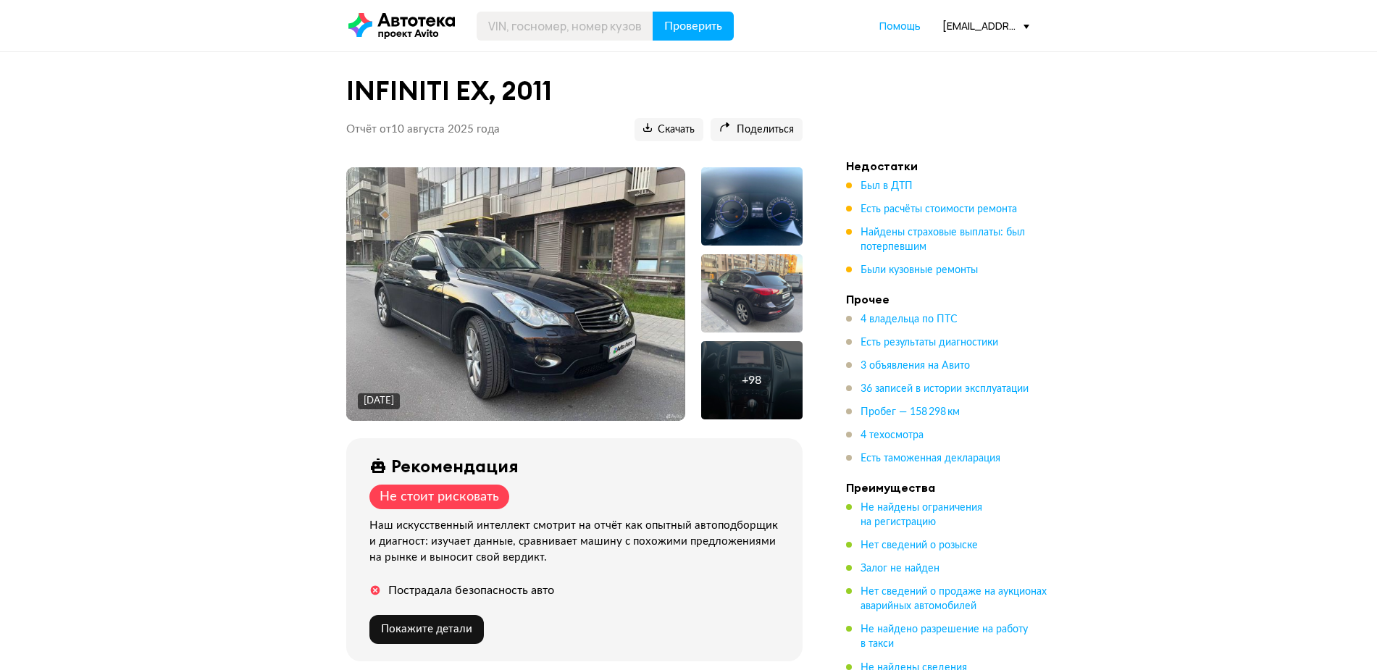
click at [548, 279] on img at bounding box center [515, 293] width 338 height 253
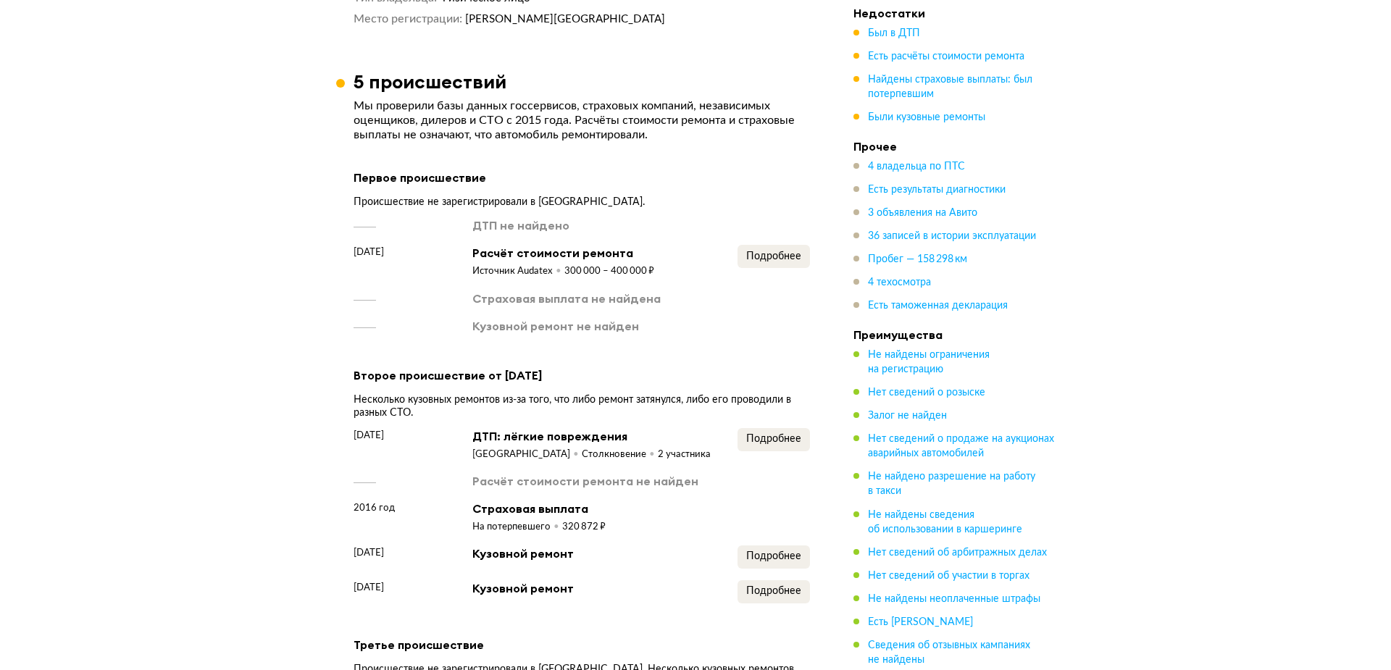
scroll to position [1720, 0]
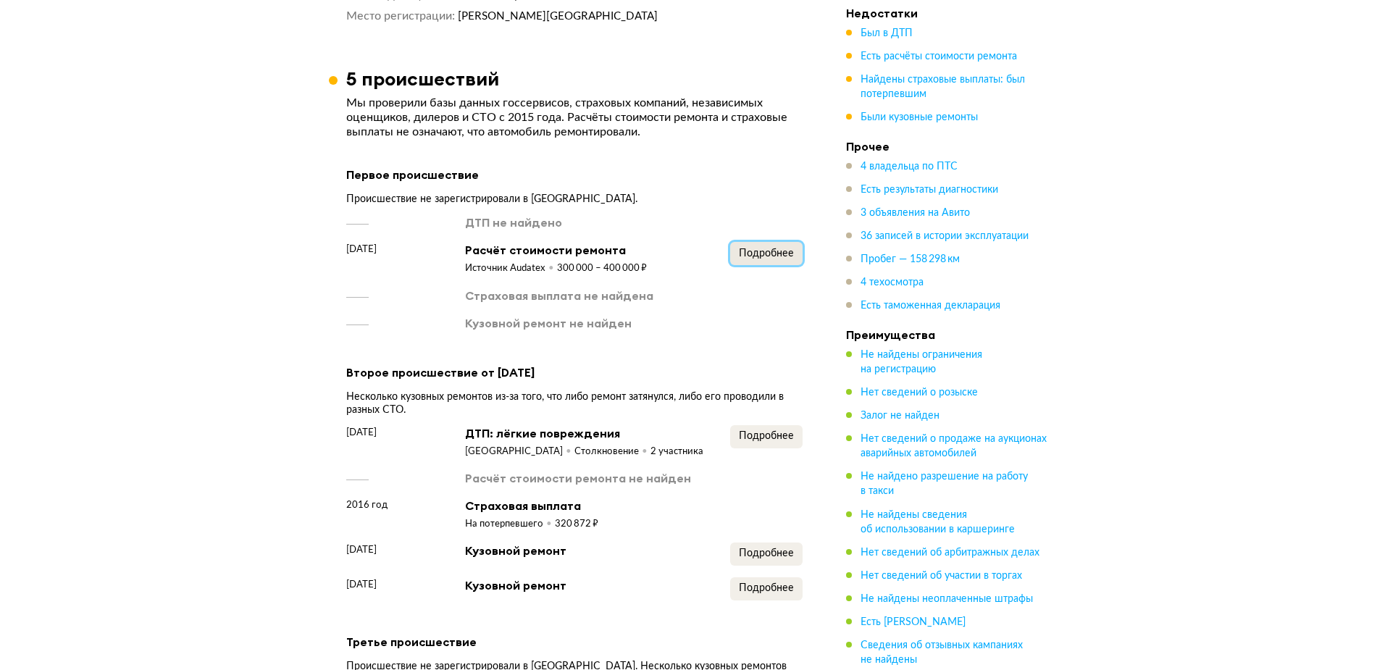
click at [776, 242] on button "Подробнее" at bounding box center [766, 253] width 72 height 23
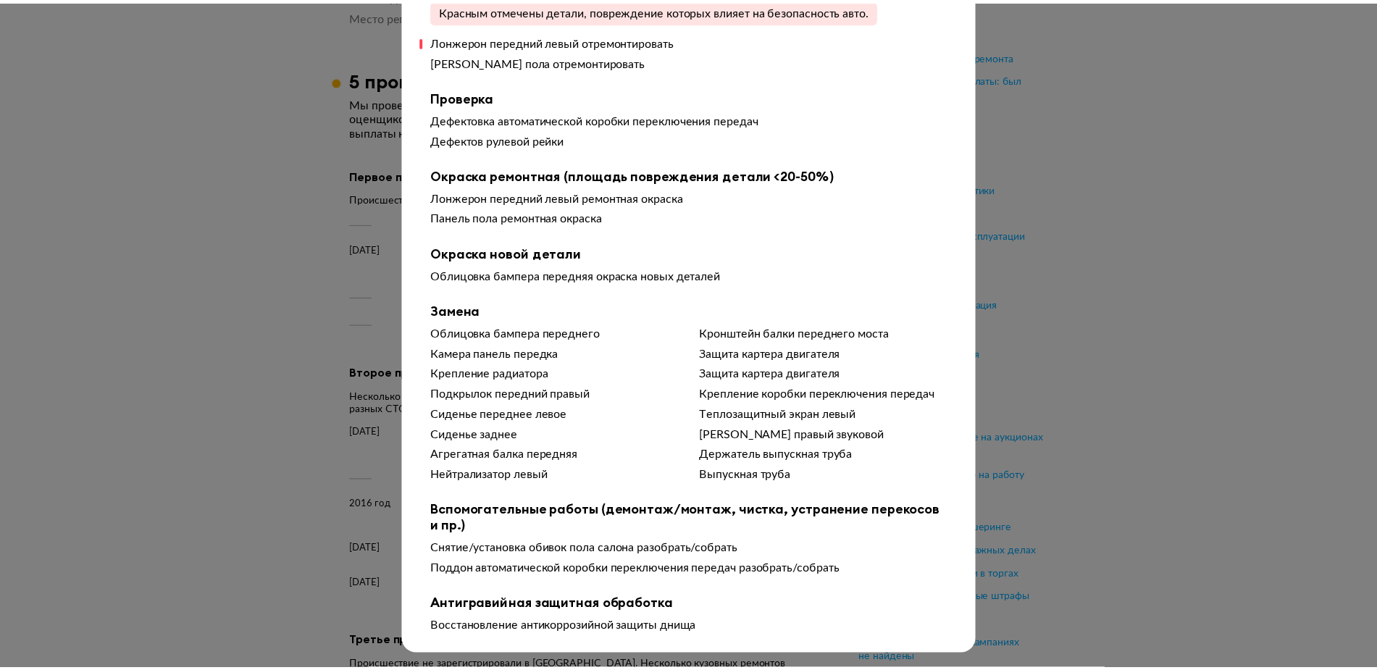
scroll to position [259, 0]
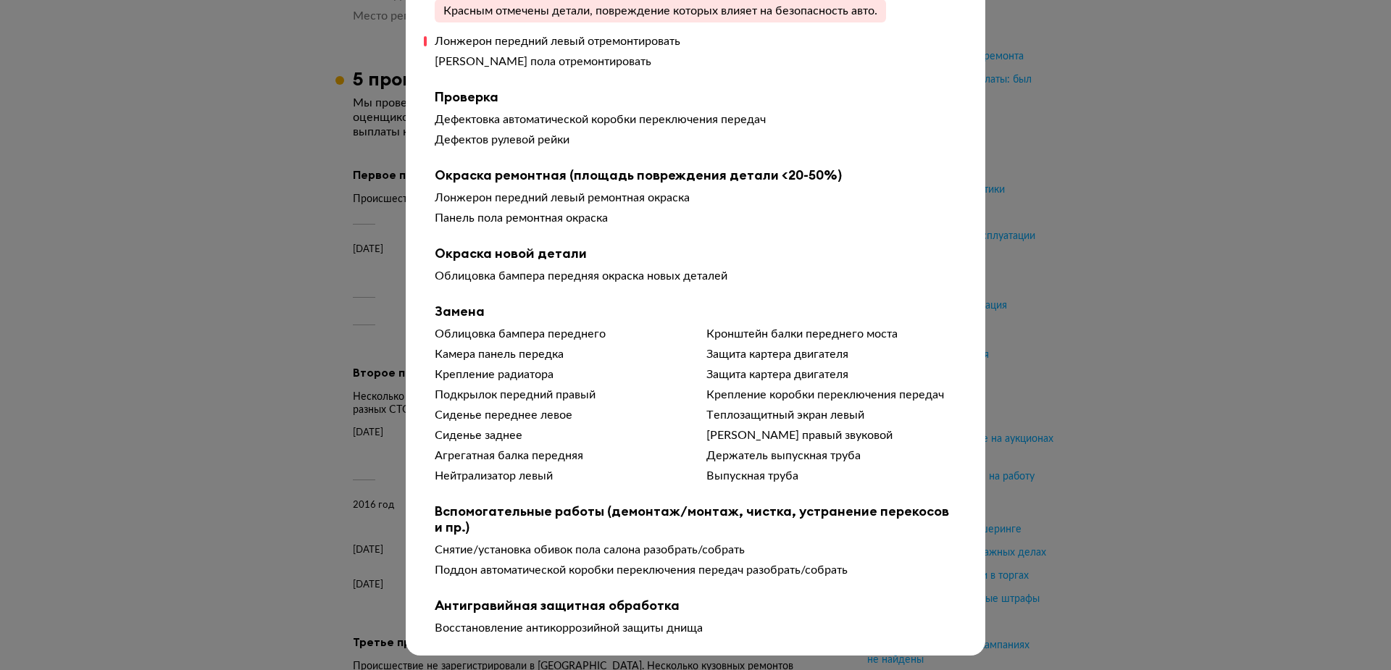
click at [1102, 346] on div at bounding box center [695, 79] width 1391 height 670
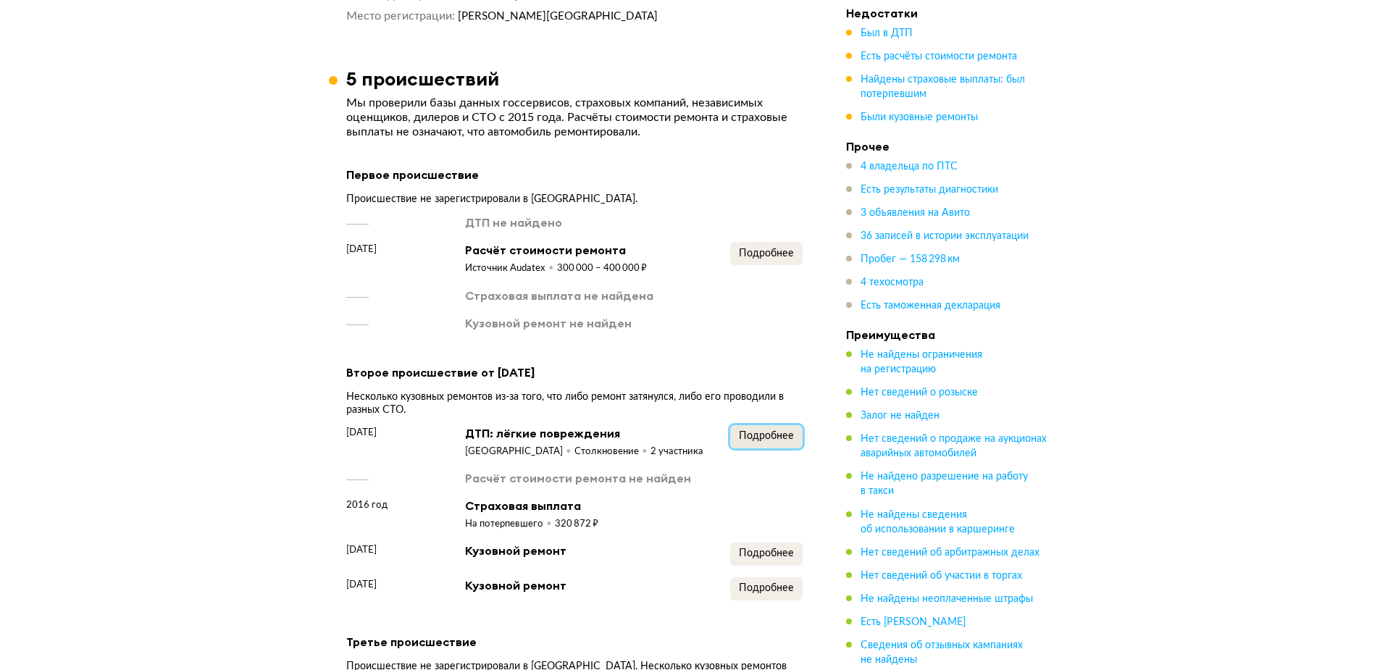
click at [777, 431] on span "Подробнее" at bounding box center [766, 436] width 55 height 10
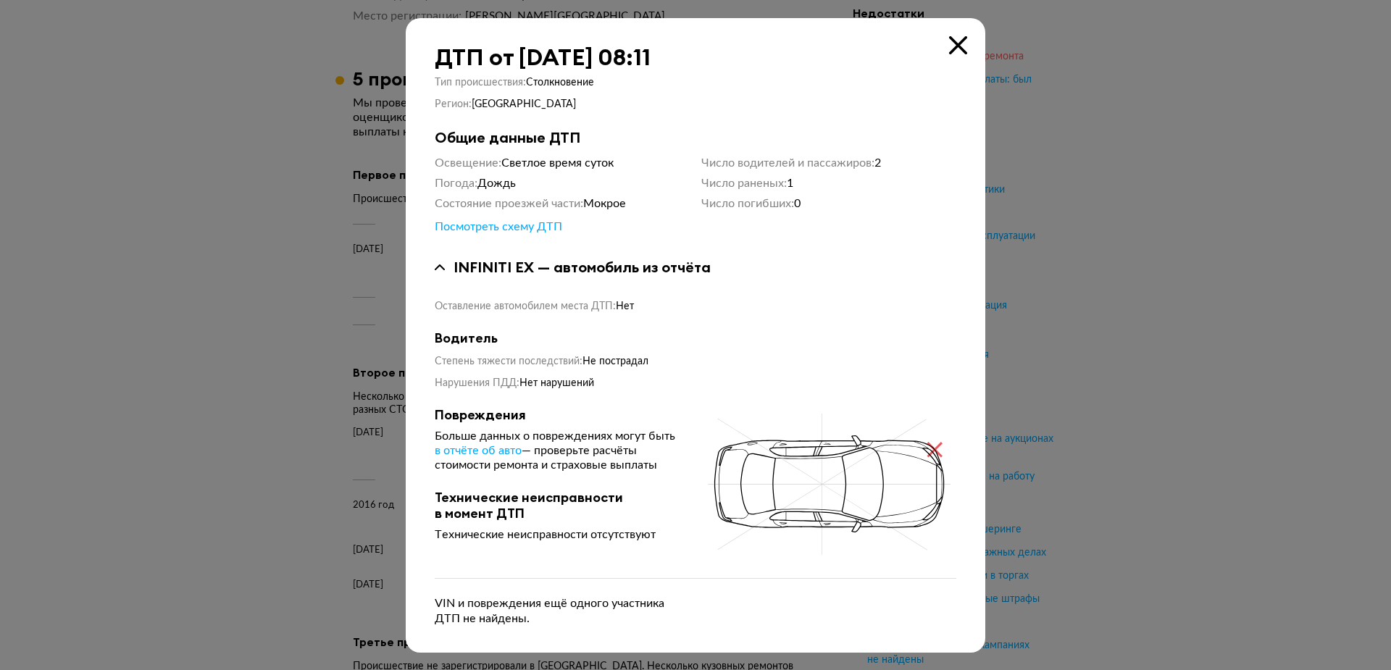
drag, startPoint x: 955, startPoint y: 53, endPoint x: 944, endPoint y: 50, distance: 10.5
click at [950, 50] on icon at bounding box center [958, 45] width 18 height 18
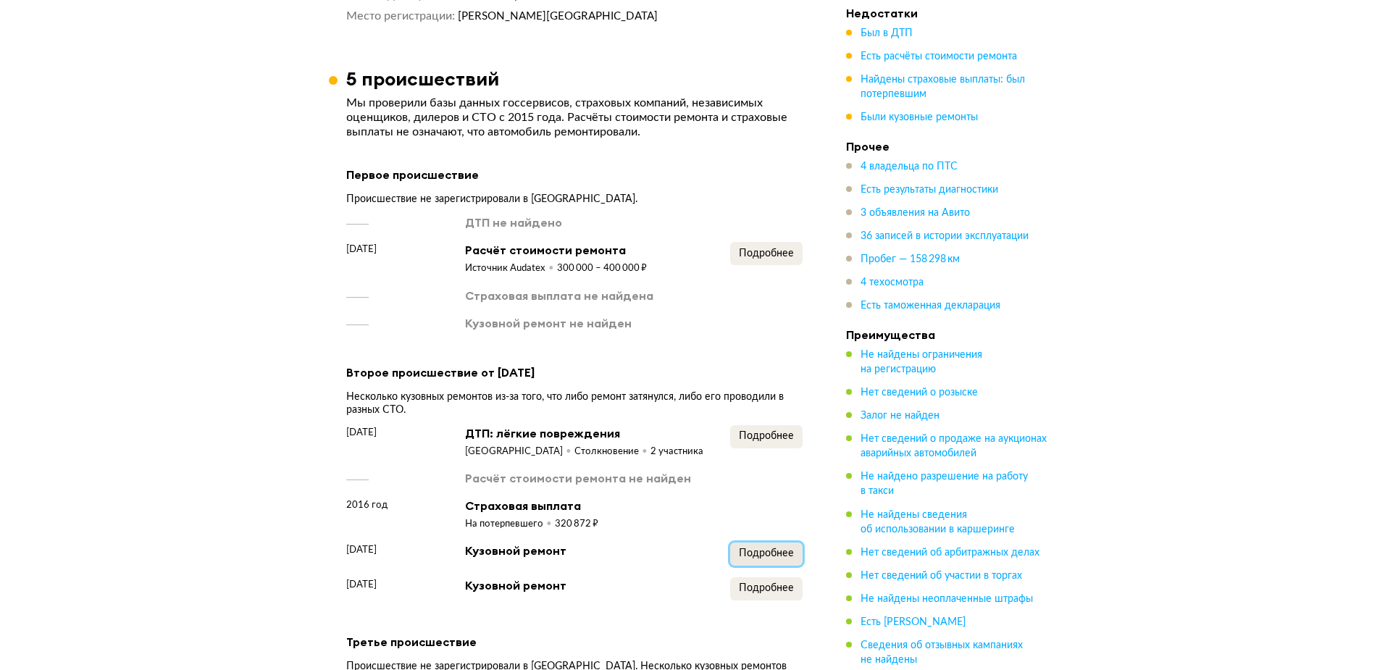
click at [756, 561] on button "Подробнее" at bounding box center [766, 553] width 72 height 23
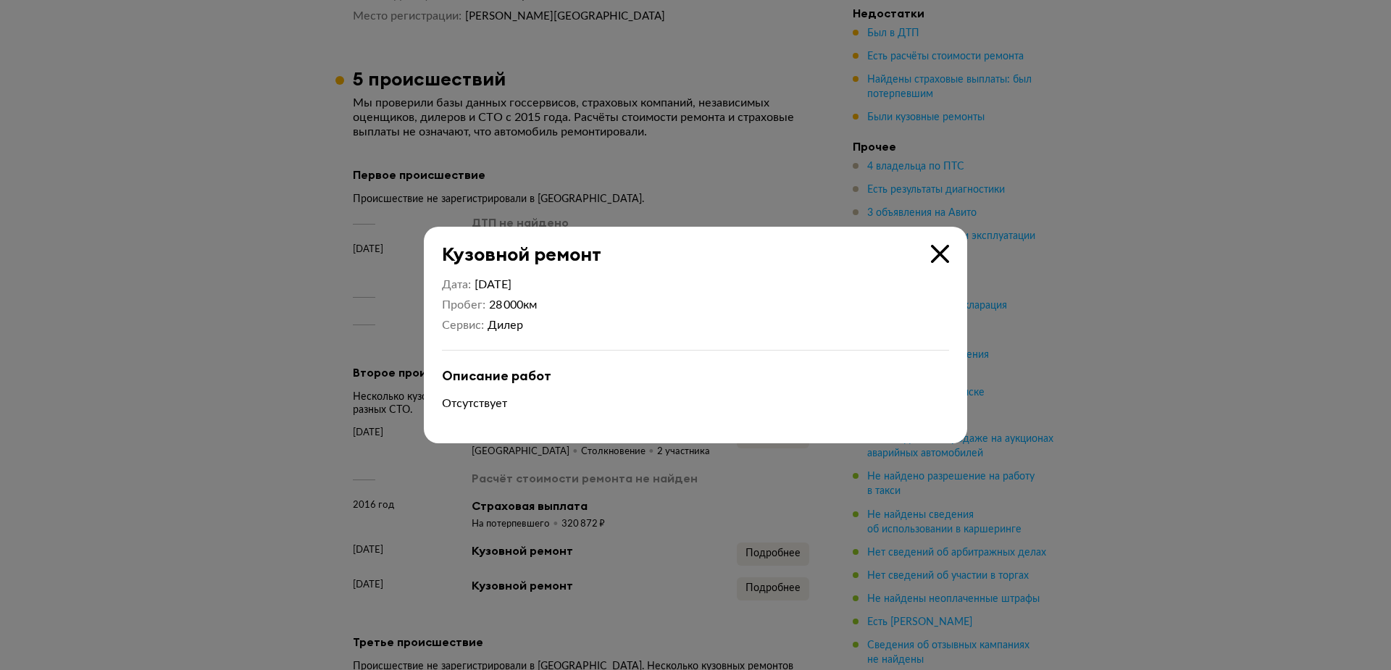
drag, startPoint x: 939, startPoint y: 250, endPoint x: 926, endPoint y: 255, distance: 14.0
click at [937, 250] on icon at bounding box center [940, 254] width 18 height 18
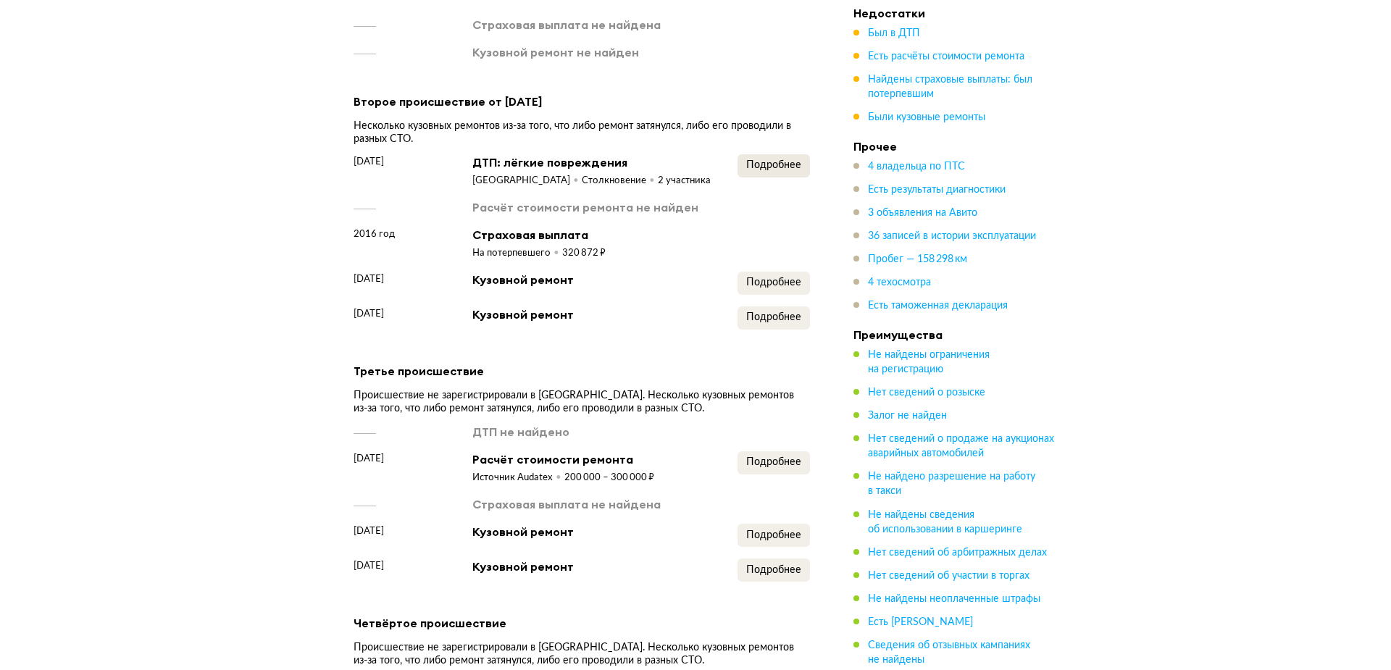
scroll to position [2082, 0]
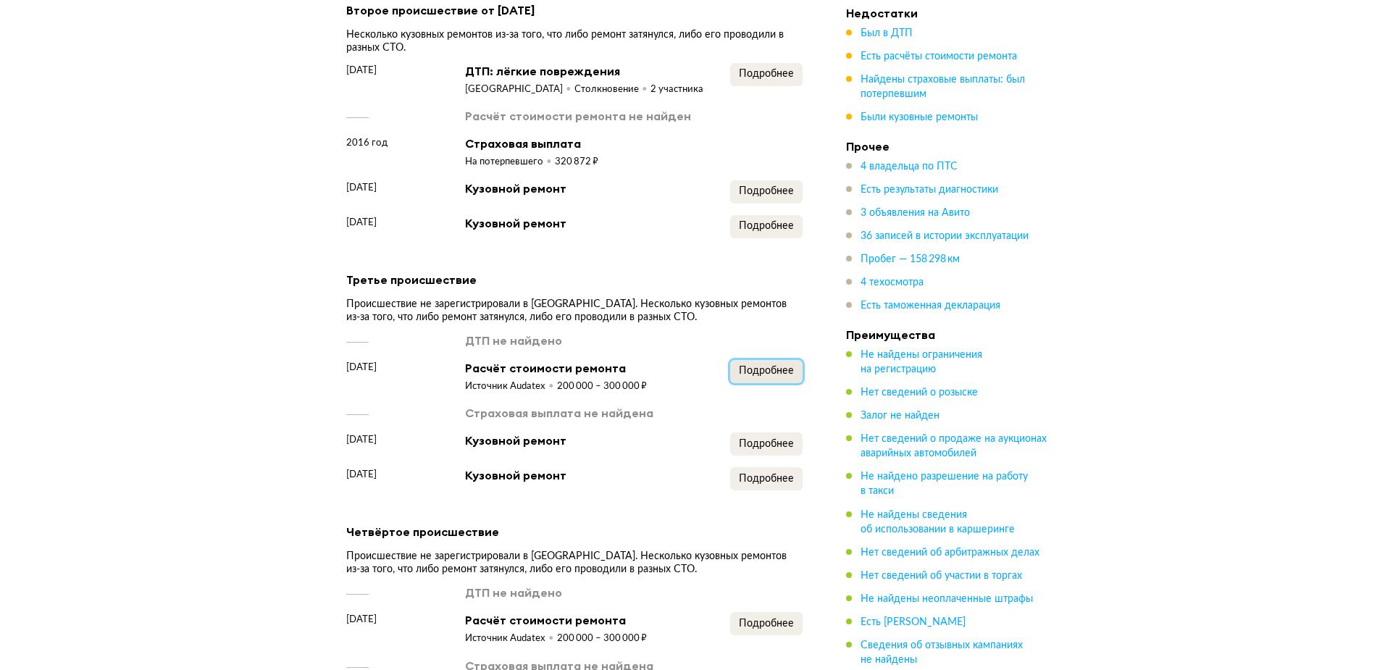
click at [779, 366] on span "Подробнее" at bounding box center [766, 371] width 55 height 10
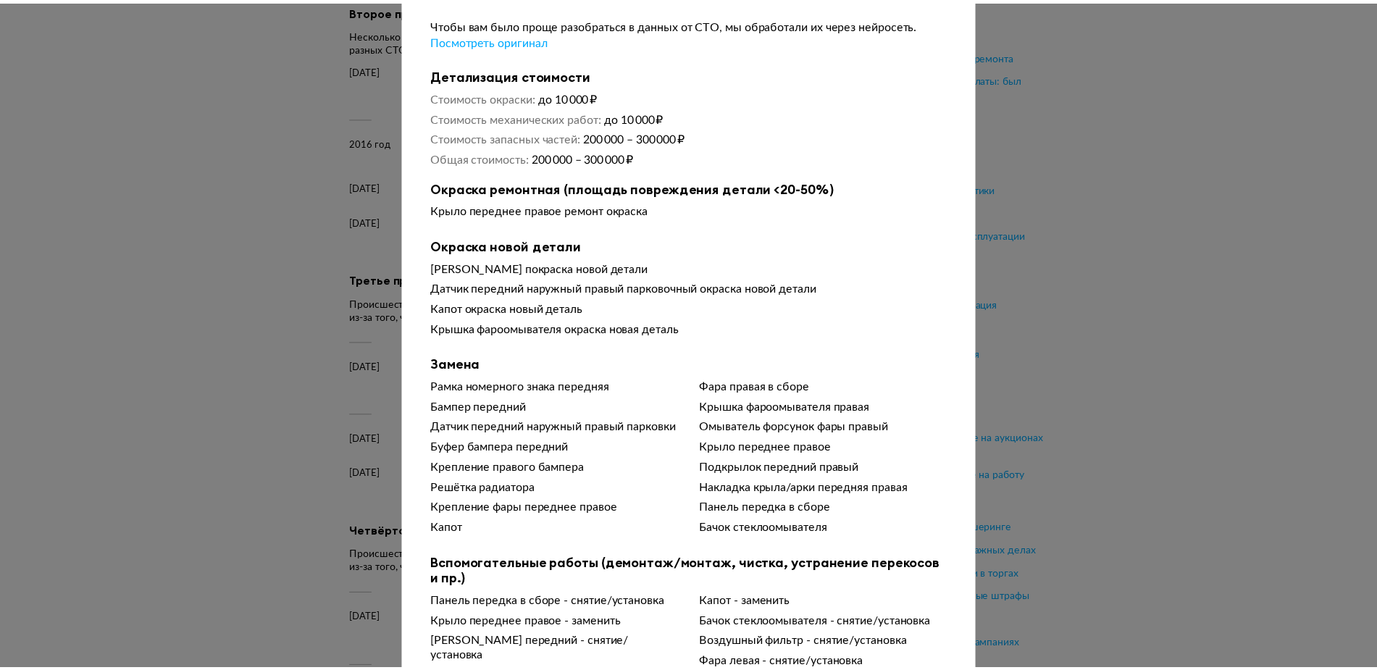
scroll to position [0, 0]
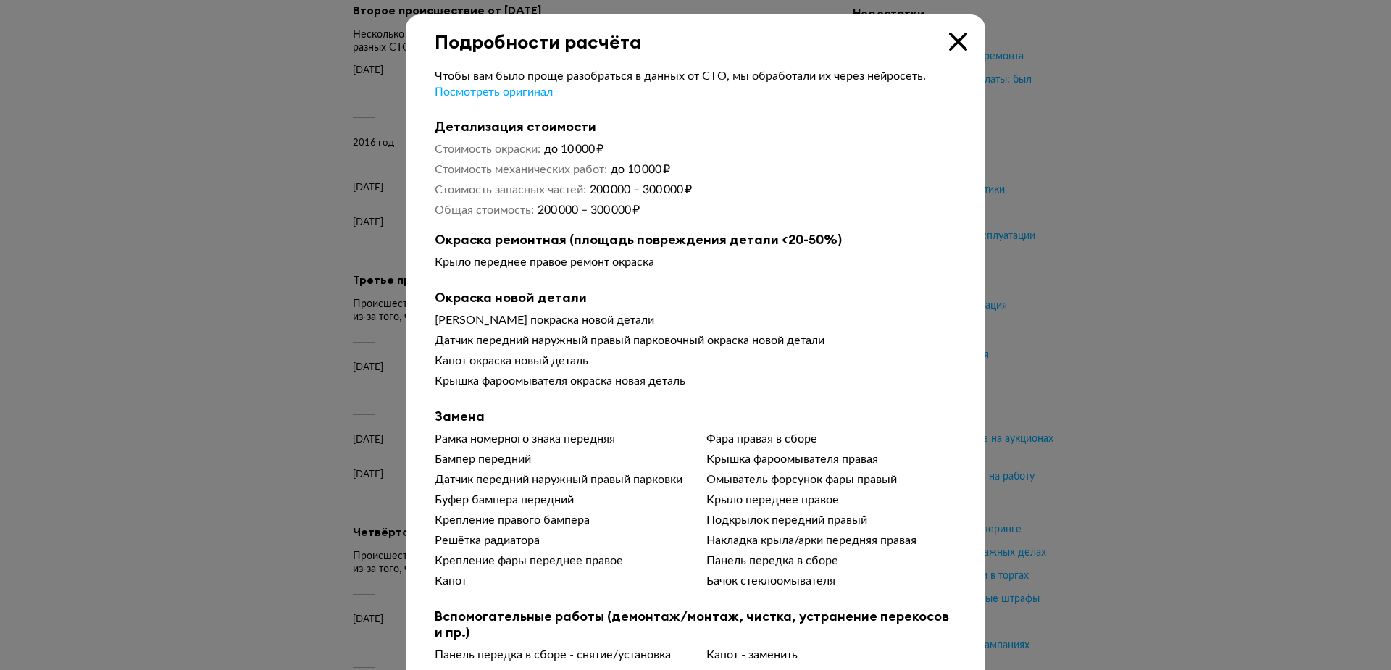
drag, startPoint x: 954, startPoint y: 46, endPoint x: 918, endPoint y: 70, distance: 42.8
click at [953, 45] on icon at bounding box center [958, 42] width 18 height 18
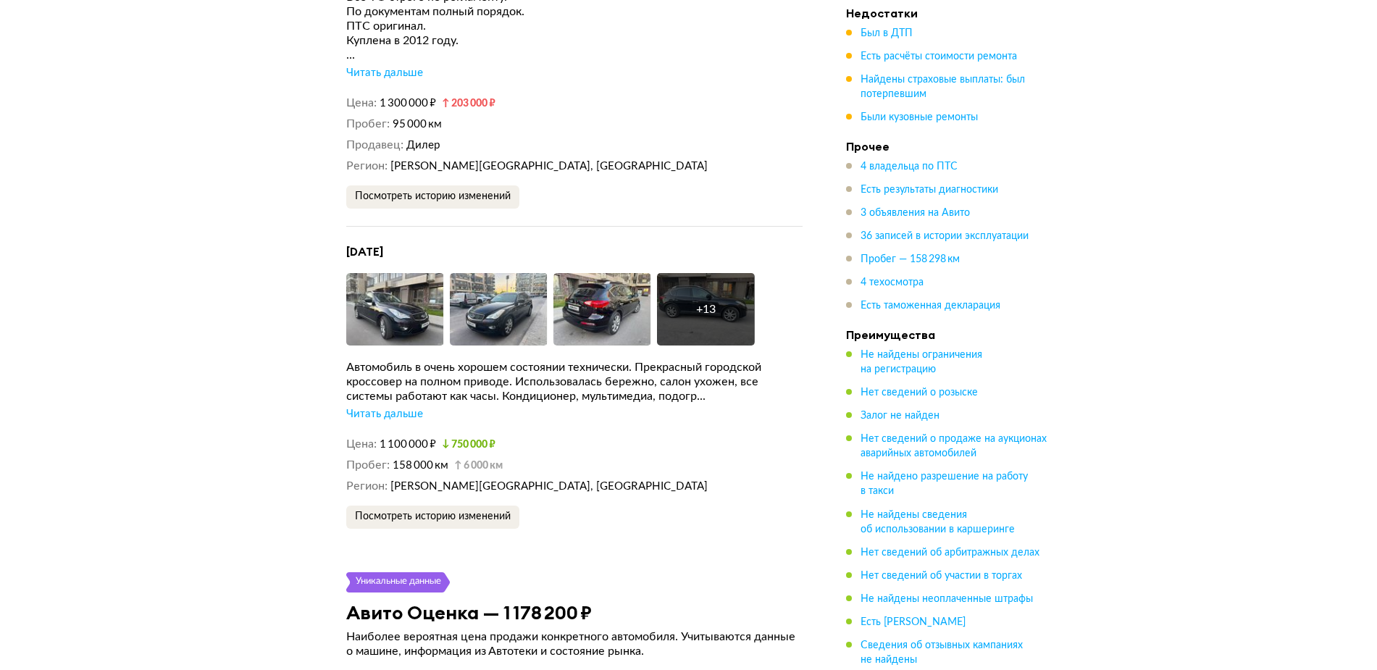
scroll to position [4527, 0]
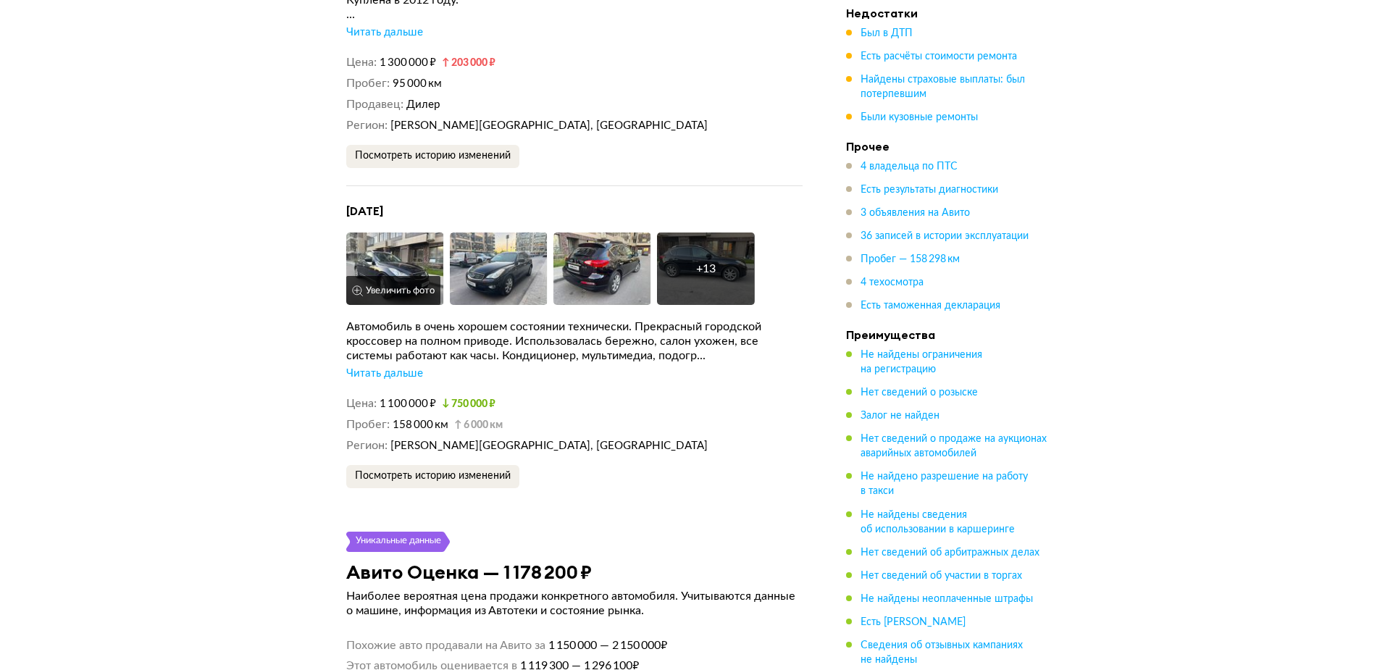
click at [380, 259] on img at bounding box center [395, 268] width 98 height 72
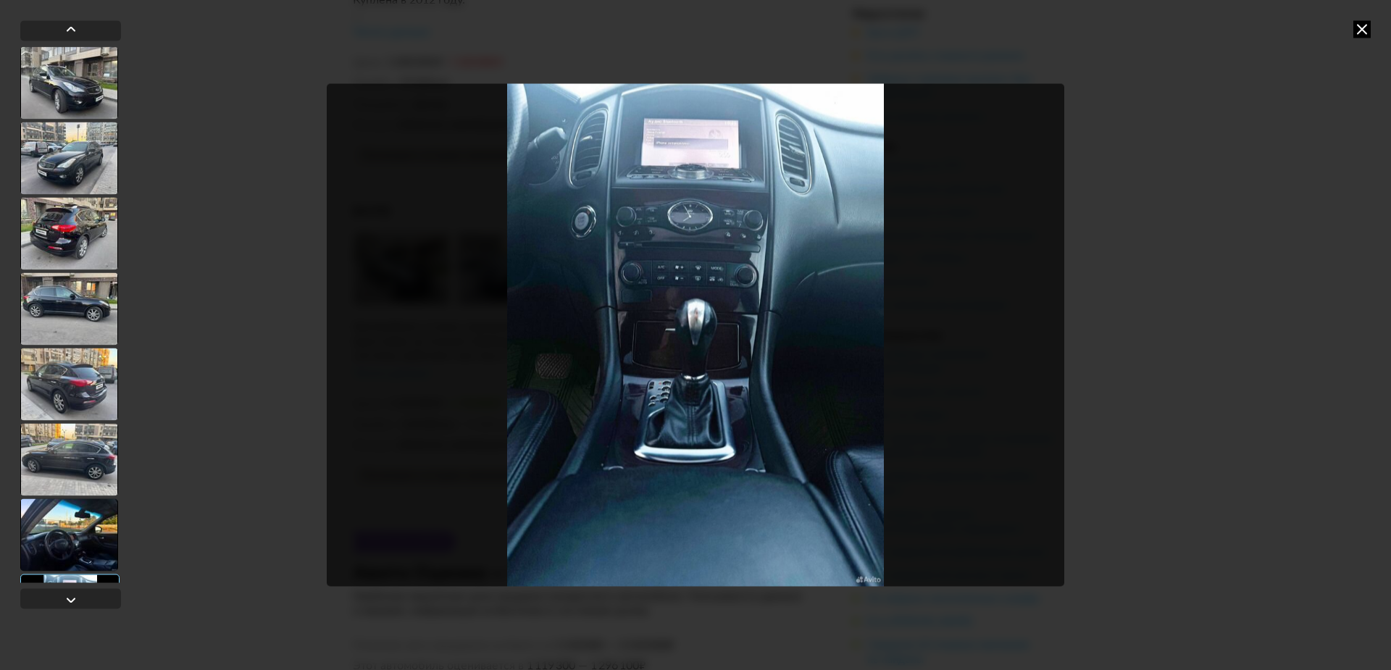
click at [1363, 30] on icon at bounding box center [1361, 28] width 17 height 17
